Goal: Find specific page/section

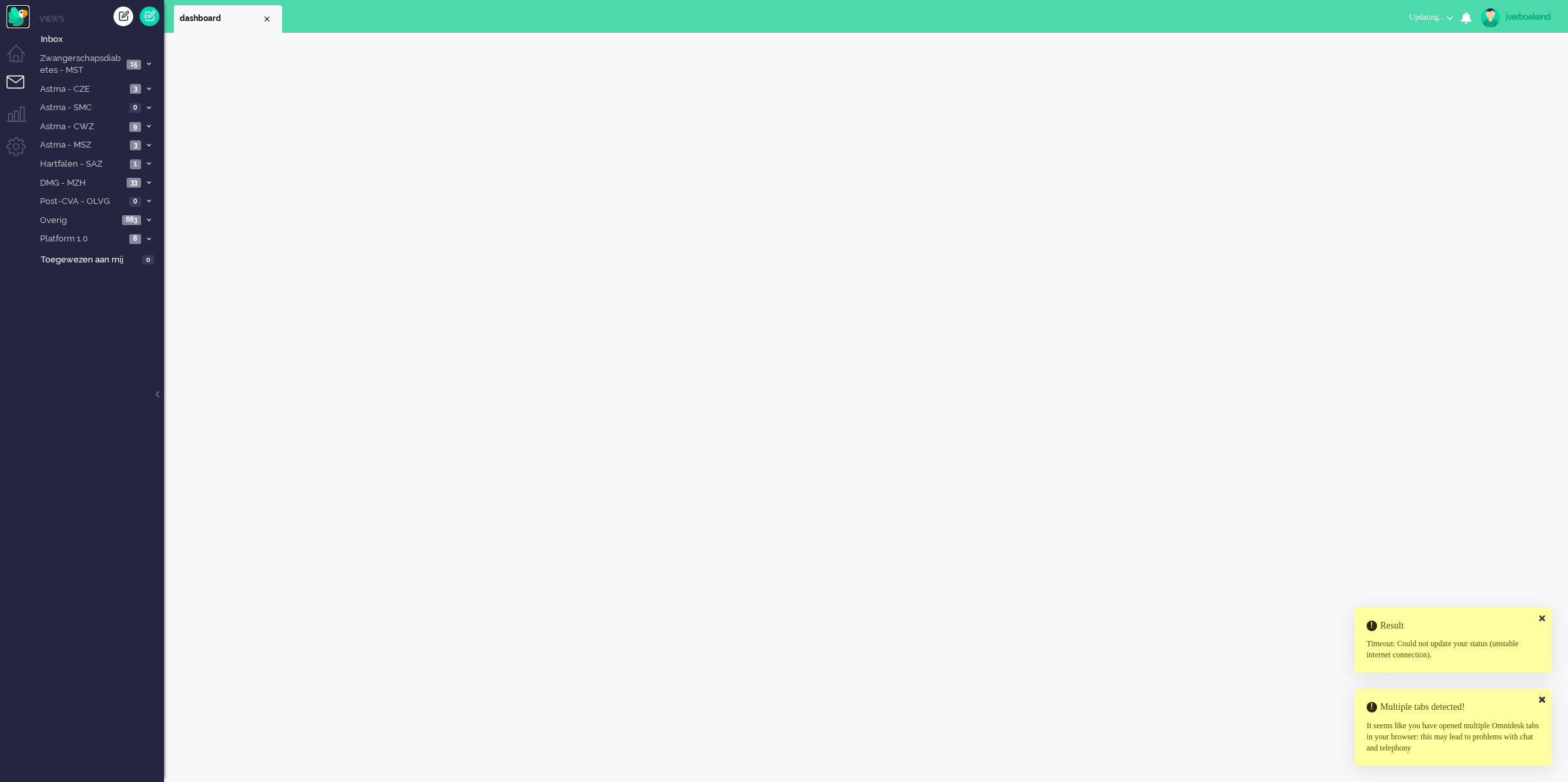
click at [21, 20] on img "Omnidesk" at bounding box center [18, 16] width 23 height 23
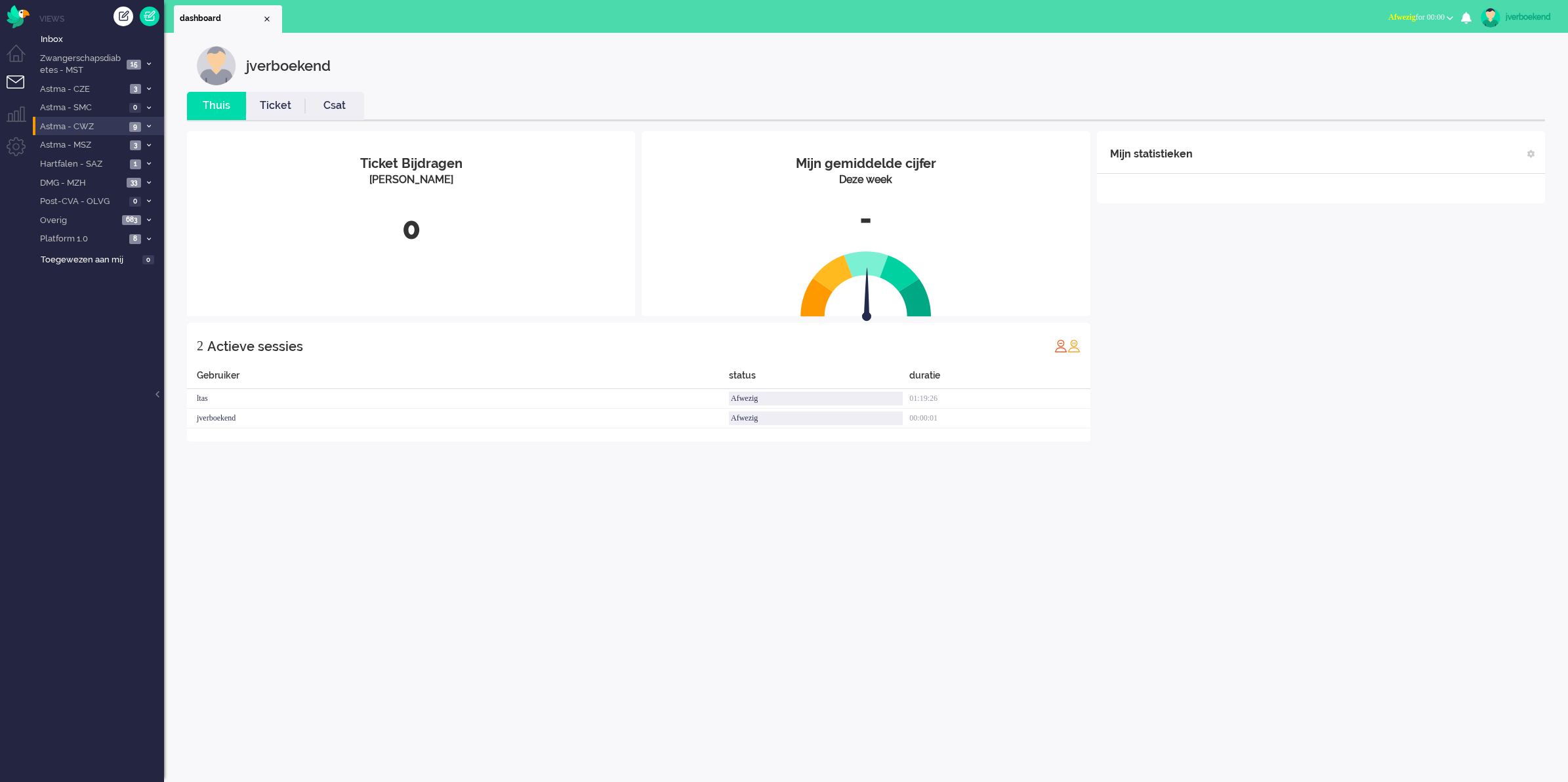
click at [149, 125] on icon at bounding box center [148, 127] width 4 height 5
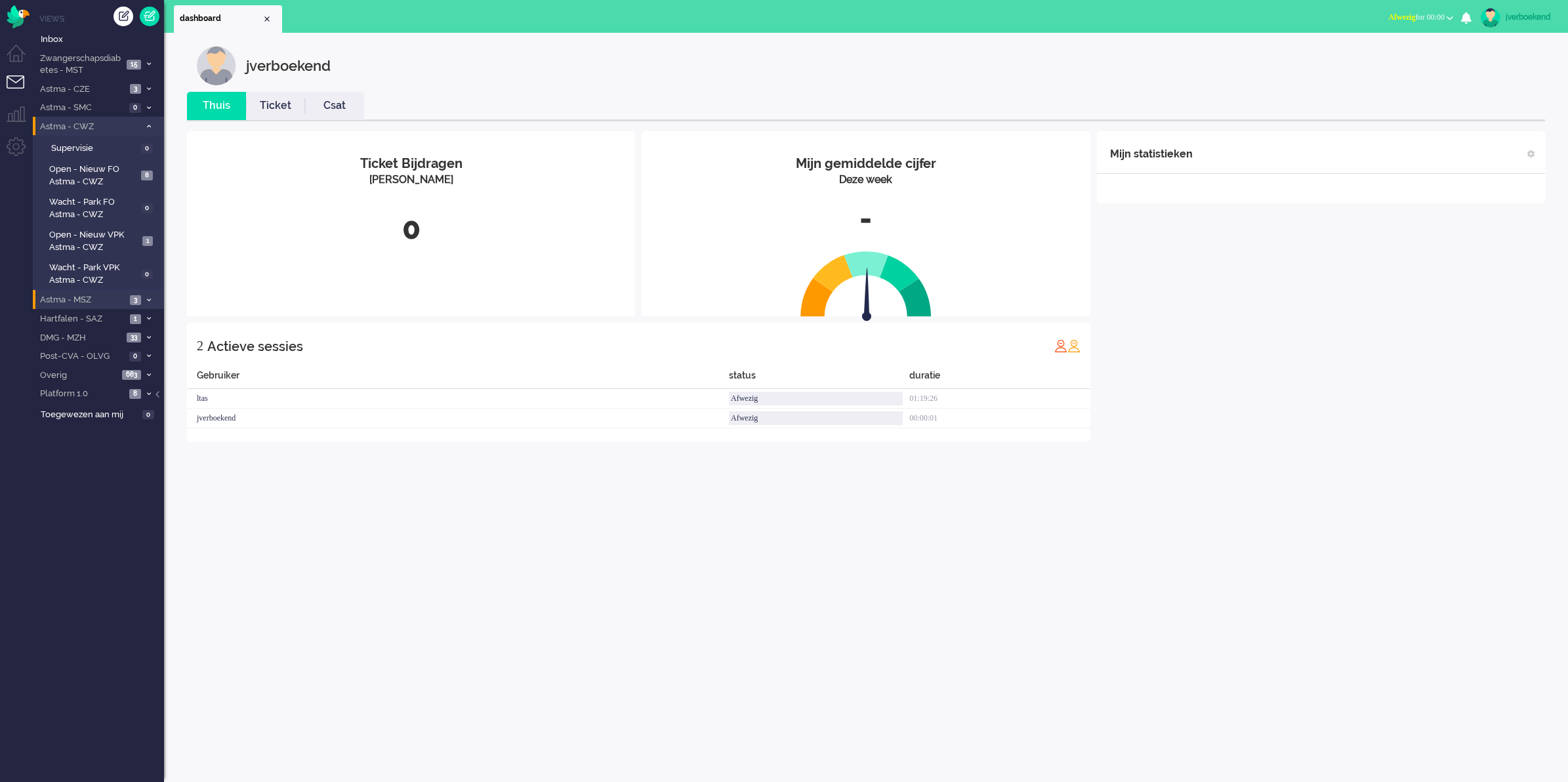
click at [151, 296] on span at bounding box center [148, 300] width 10 height 7
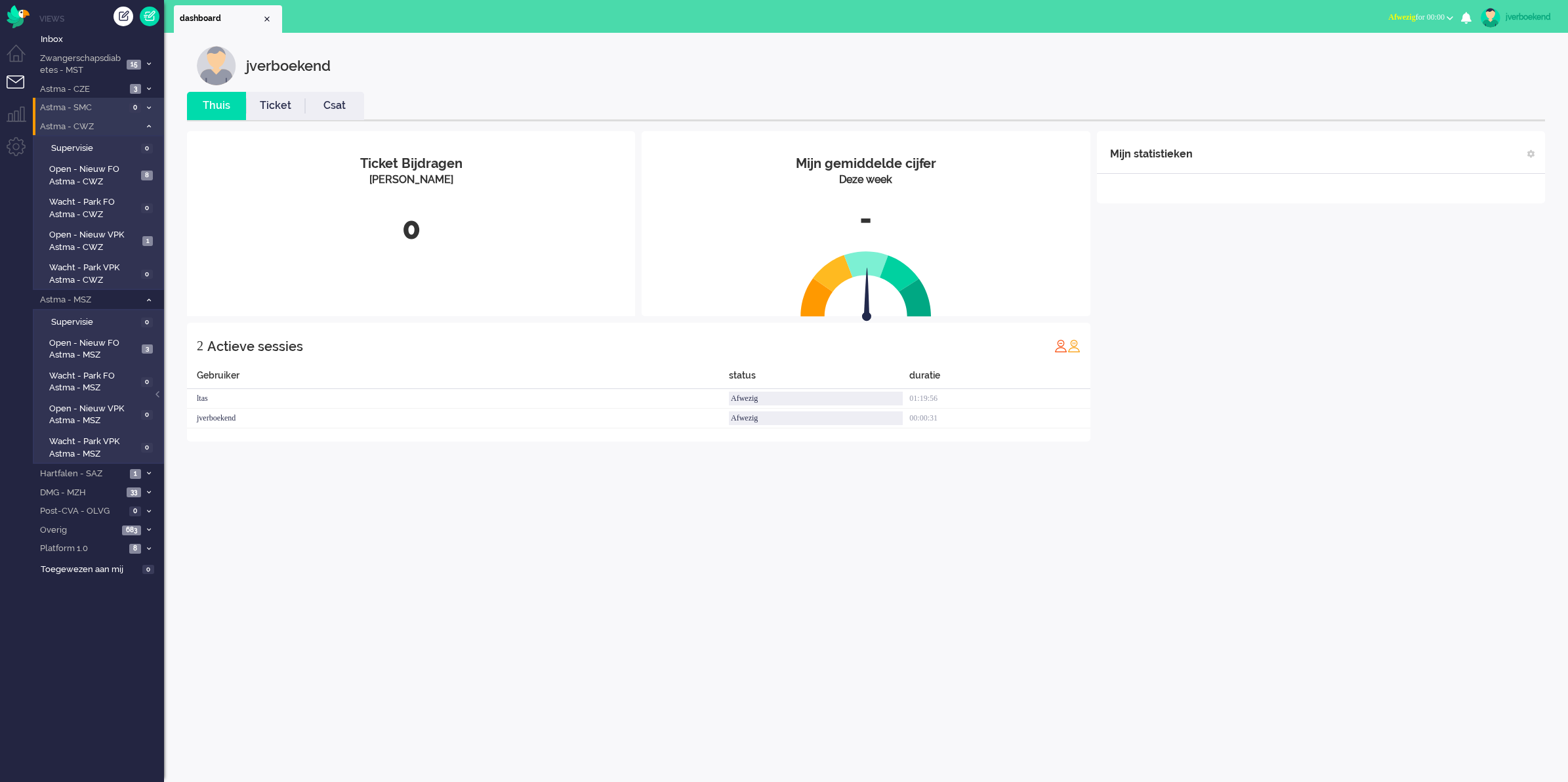
click at [150, 100] on li "Astma - SMC 0" at bounding box center [98, 107] width 131 height 19
